Goal: Entertainment & Leisure: Consume media (video, audio)

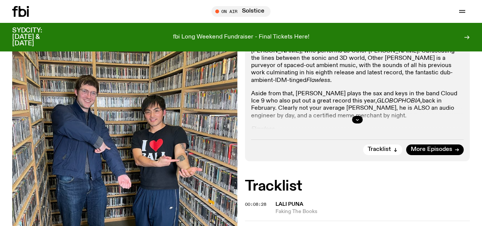
scroll to position [112, 0]
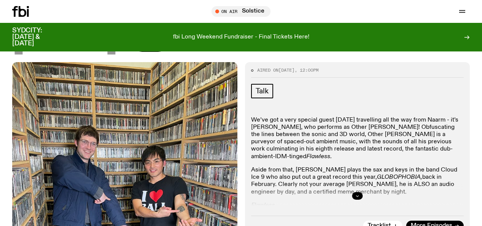
click at [359, 192] on button "button" at bounding box center [357, 196] width 11 height 8
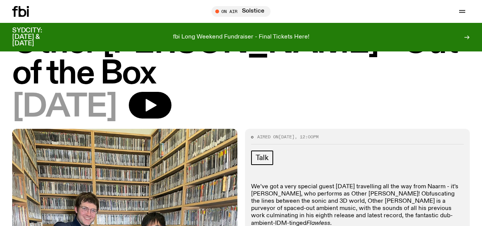
scroll to position [35, 0]
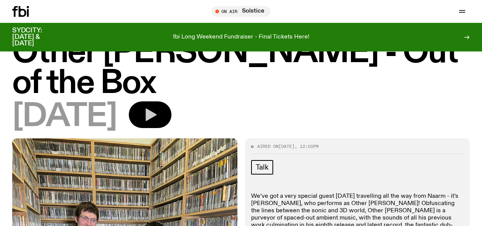
click at [158, 107] on icon "button" at bounding box center [149, 114] width 15 height 15
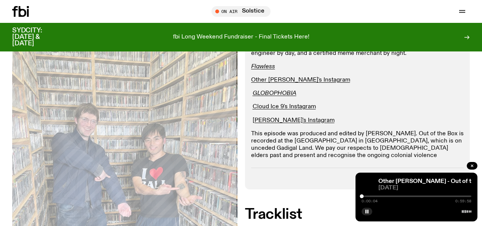
scroll to position [264, 0]
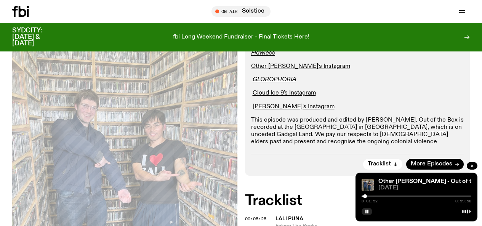
click at [365, 198] on div at bounding box center [365, 196] width 4 height 4
click at [368, 197] on div at bounding box center [366, 196] width 4 height 4
click at [380, 195] on div "0:08:45 0:59:58" at bounding box center [417, 198] width 110 height 9
click at [384, 195] on div "0:08:46 0:59:58" at bounding box center [417, 198] width 110 height 9
click at [380, 195] on div at bounding box center [380, 196] width 4 height 4
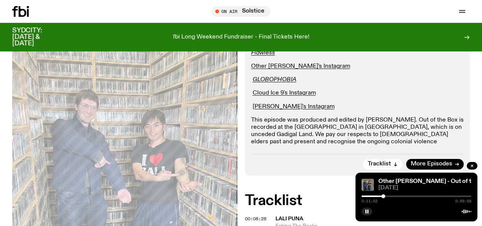
click at [383, 195] on div at bounding box center [383, 196] width 4 height 4
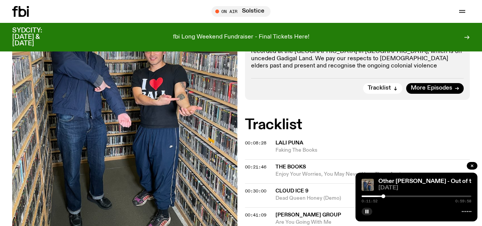
scroll to position [340, 0]
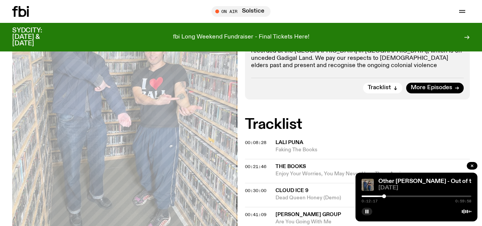
click at [384, 194] on div at bounding box center [384, 196] width 4 height 4
click at [386, 194] on div at bounding box center [385, 196] width 4 height 4
click at [389, 196] on div at bounding box center [389, 196] width 4 height 4
click at [391, 196] on div at bounding box center [390, 196] width 4 height 4
click at [393, 195] on div at bounding box center [392, 196] width 4 height 4
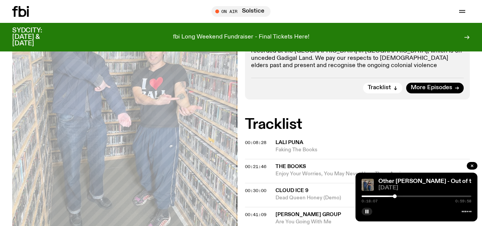
click at [395, 195] on div at bounding box center [395, 196] width 4 height 4
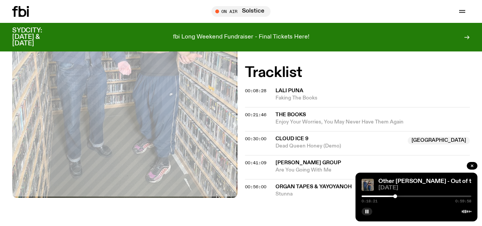
scroll to position [378, 0]
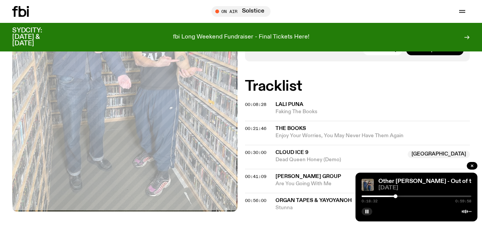
click at [395, 196] on div at bounding box center [396, 196] width 4 height 4
click at [404, 195] on div at bounding box center [404, 196] width 4 height 4
click at [406, 195] on div at bounding box center [406, 196] width 4 height 4
click at [408, 194] on div at bounding box center [408, 196] width 4 height 4
click at [410, 194] on div at bounding box center [410, 196] width 4 height 4
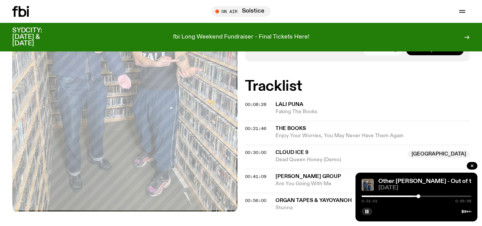
click at [419, 195] on div at bounding box center [418, 196] width 4 height 4
click at [423, 195] on div at bounding box center [417, 196] width 110 height 2
click at [427, 195] on div at bounding box center [417, 196] width 110 height 2
click at [429, 196] on div at bounding box center [428, 196] width 4 height 4
click at [432, 196] on div at bounding box center [430, 196] width 4 height 4
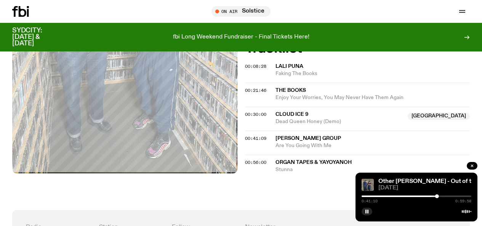
scroll to position [455, 0]
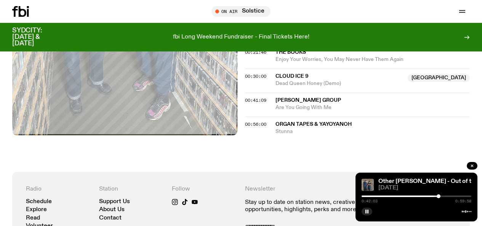
click at [439, 195] on div at bounding box center [439, 196] width 4 height 4
click at [441, 194] on div "0:42:53 0:59:58" at bounding box center [417, 198] width 110 height 9
click at [443, 194] on div "0:43:21 0:59:58" at bounding box center [417, 198] width 110 height 9
click at [443, 195] on div at bounding box center [444, 196] width 4 height 4
drag, startPoint x: 443, startPoint y: 195, endPoint x: 448, endPoint y: 195, distance: 4.2
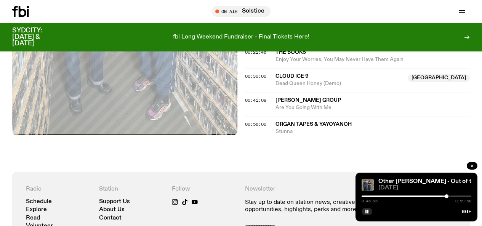
click at [448, 195] on div at bounding box center [447, 196] width 4 height 4
click at [450, 194] on div "0:48:31 0:59:58" at bounding box center [417, 198] width 110 height 9
click at [455, 196] on div at bounding box center [417, 196] width 110 height 2
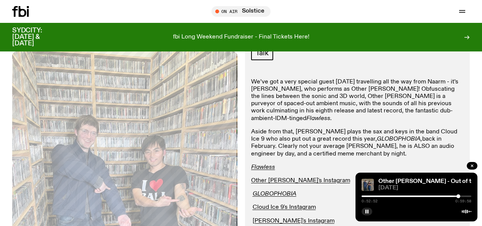
scroll to position [74, 0]
